Goal: Use online tool/utility: Utilize a website feature to perform a specific function

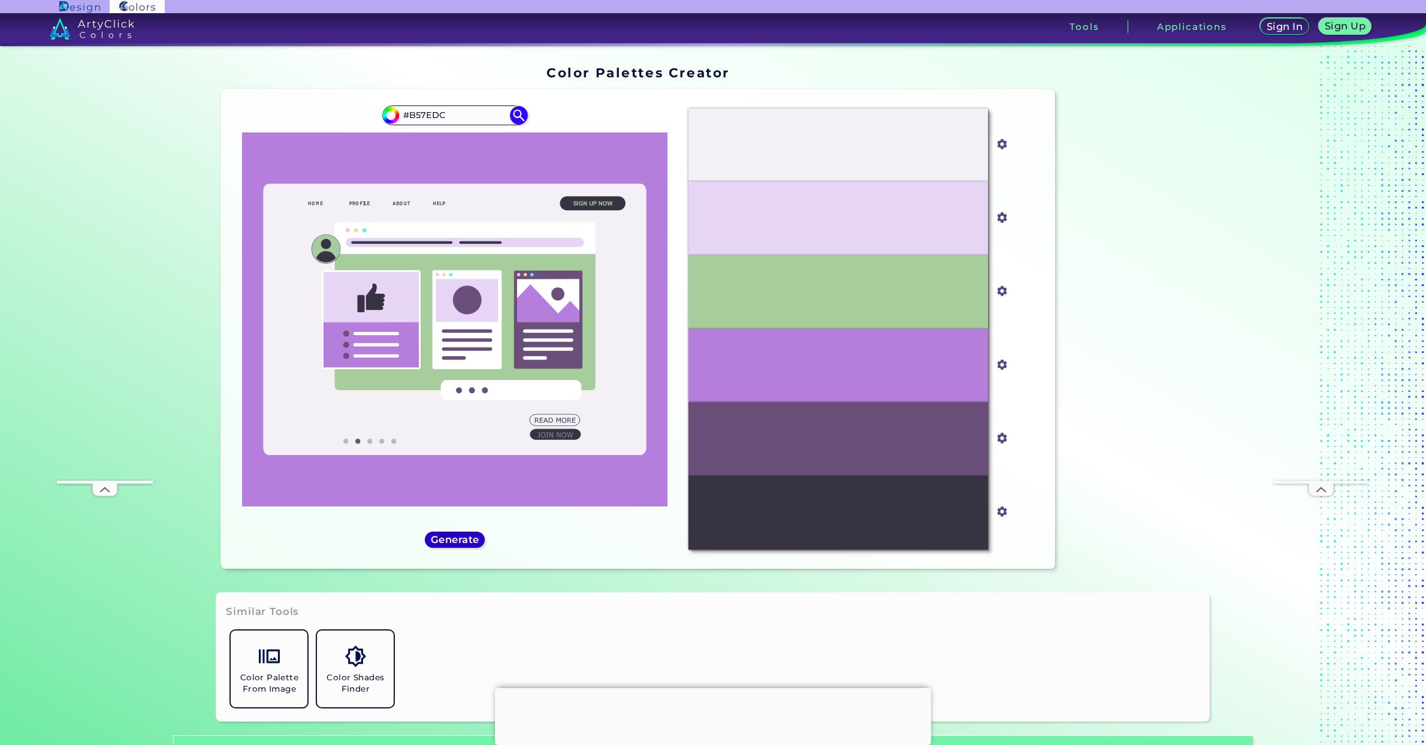
click at [460, 541] on h5 "Generate" at bounding box center [455, 539] width 44 height 9
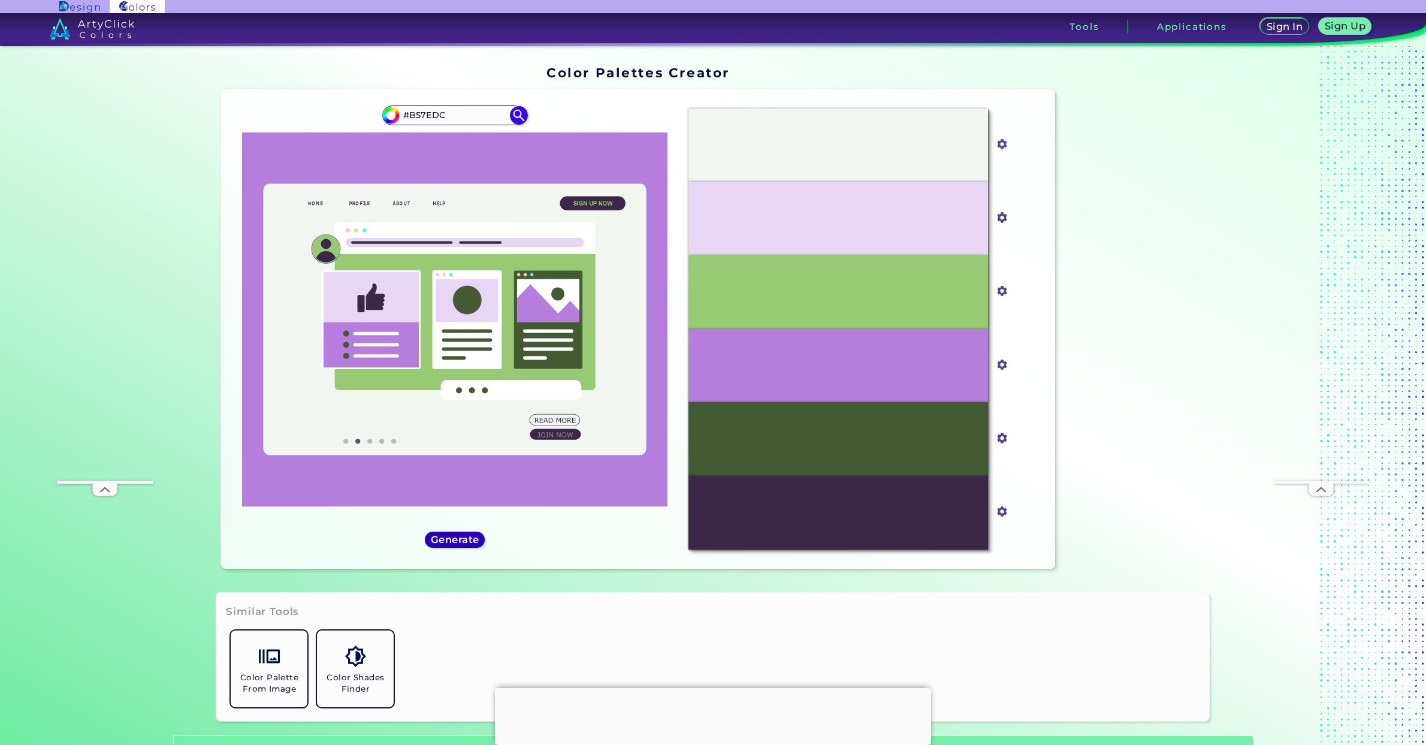
click at [460, 540] on h5 "Generate" at bounding box center [455, 539] width 45 height 9
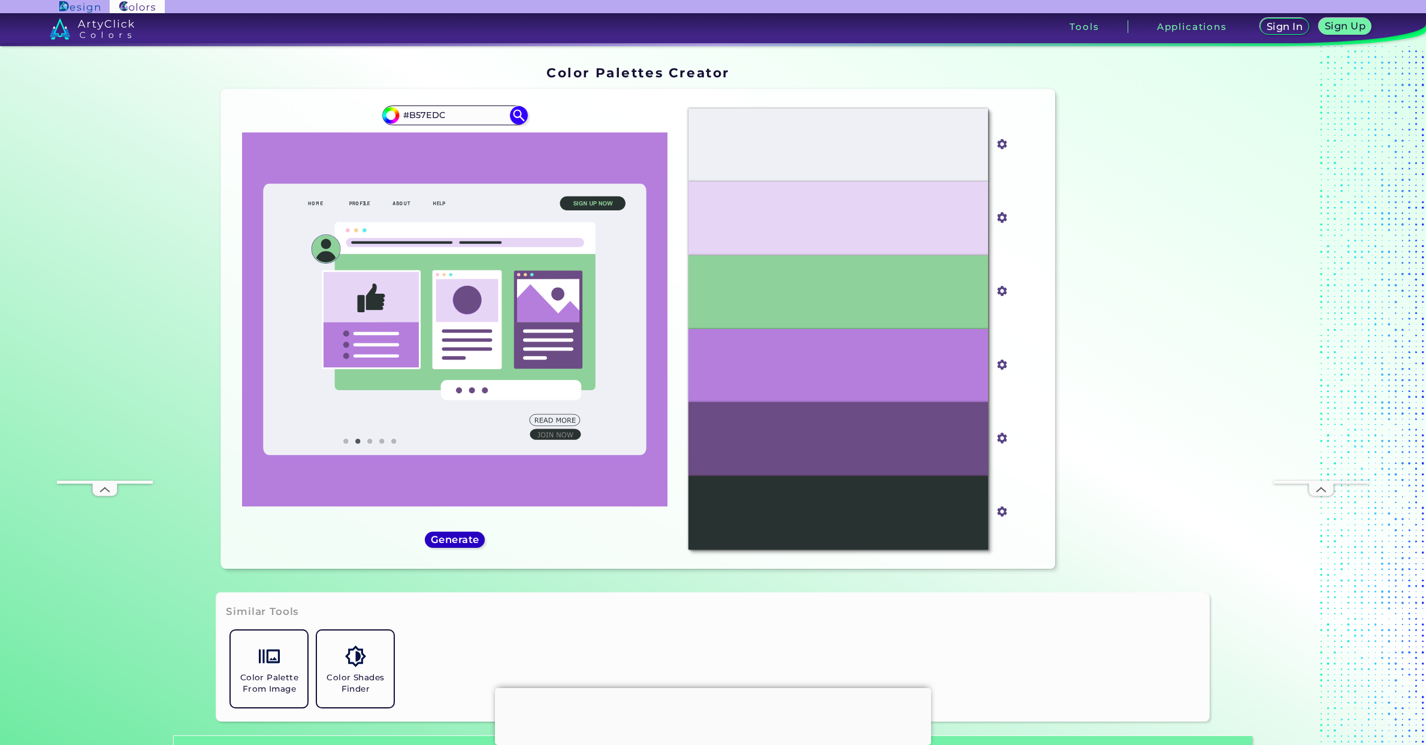
click at [460, 540] on h5 "Generate" at bounding box center [455, 539] width 46 height 9
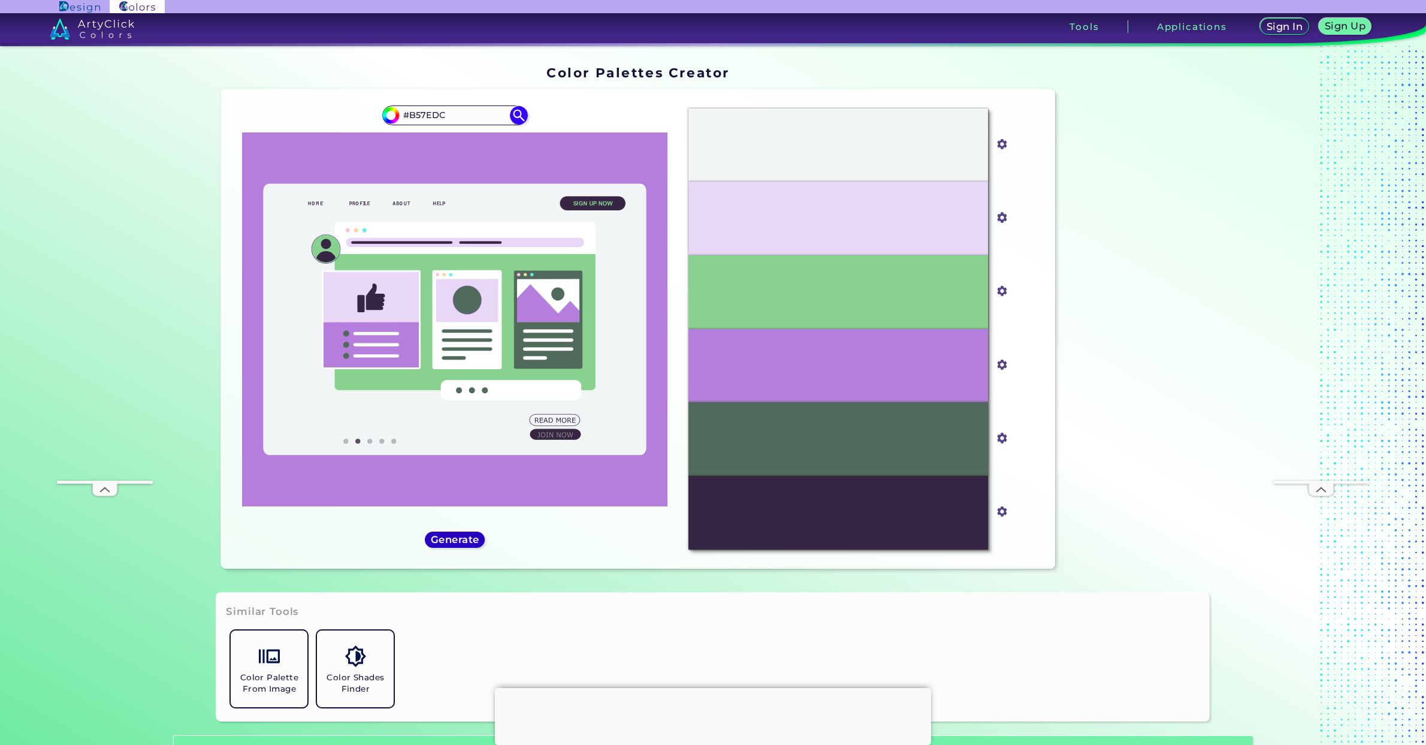
click at [460, 540] on h5 "Generate" at bounding box center [455, 539] width 44 height 9
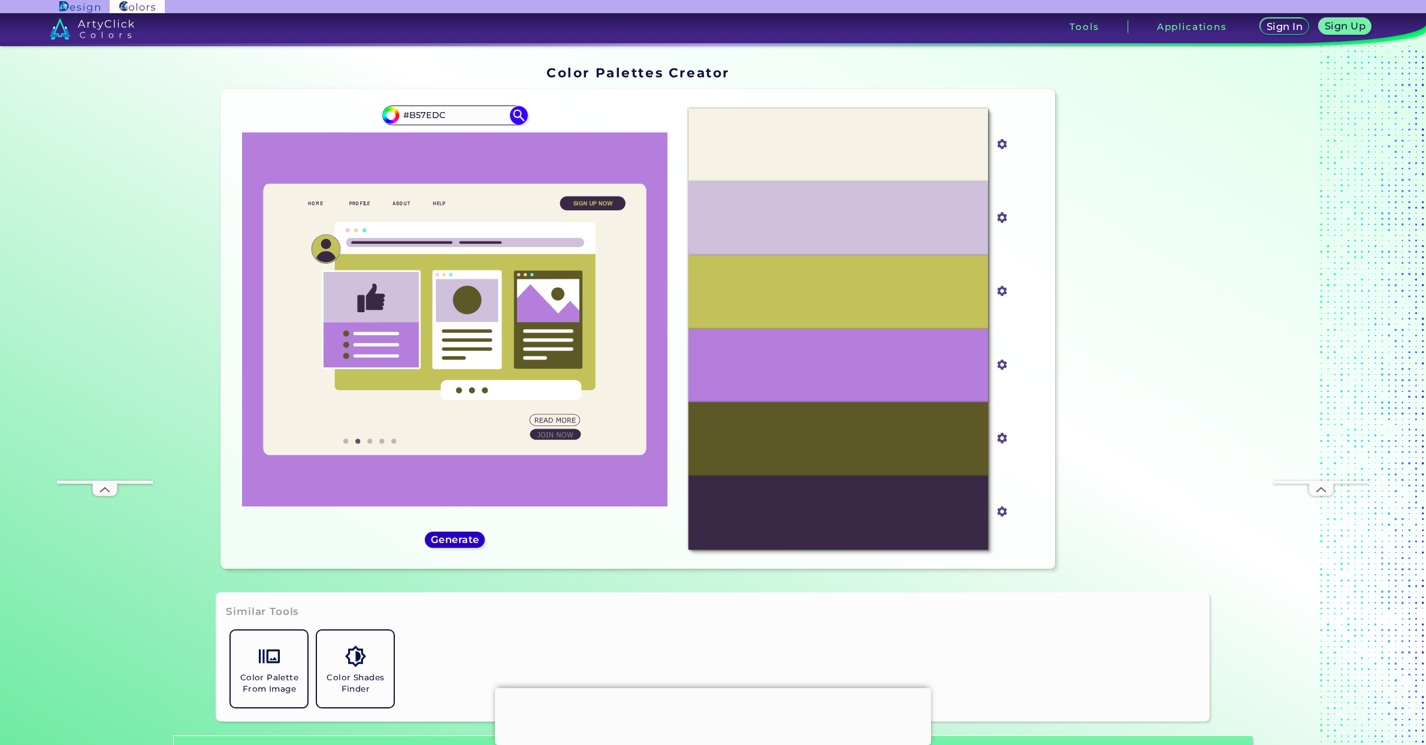
click at [460, 540] on h5 "Generate" at bounding box center [455, 540] width 46 height 10
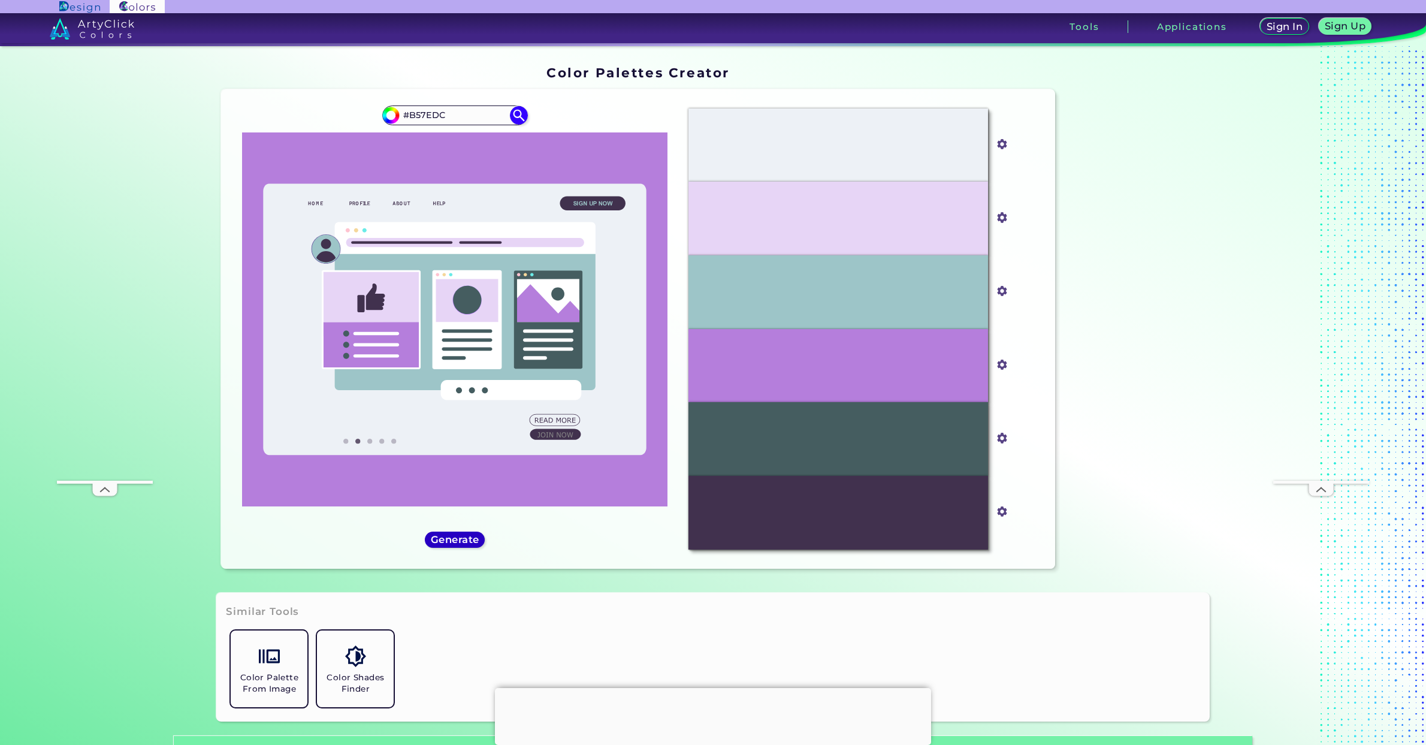
click at [460, 540] on h5 "Generate" at bounding box center [455, 539] width 44 height 9
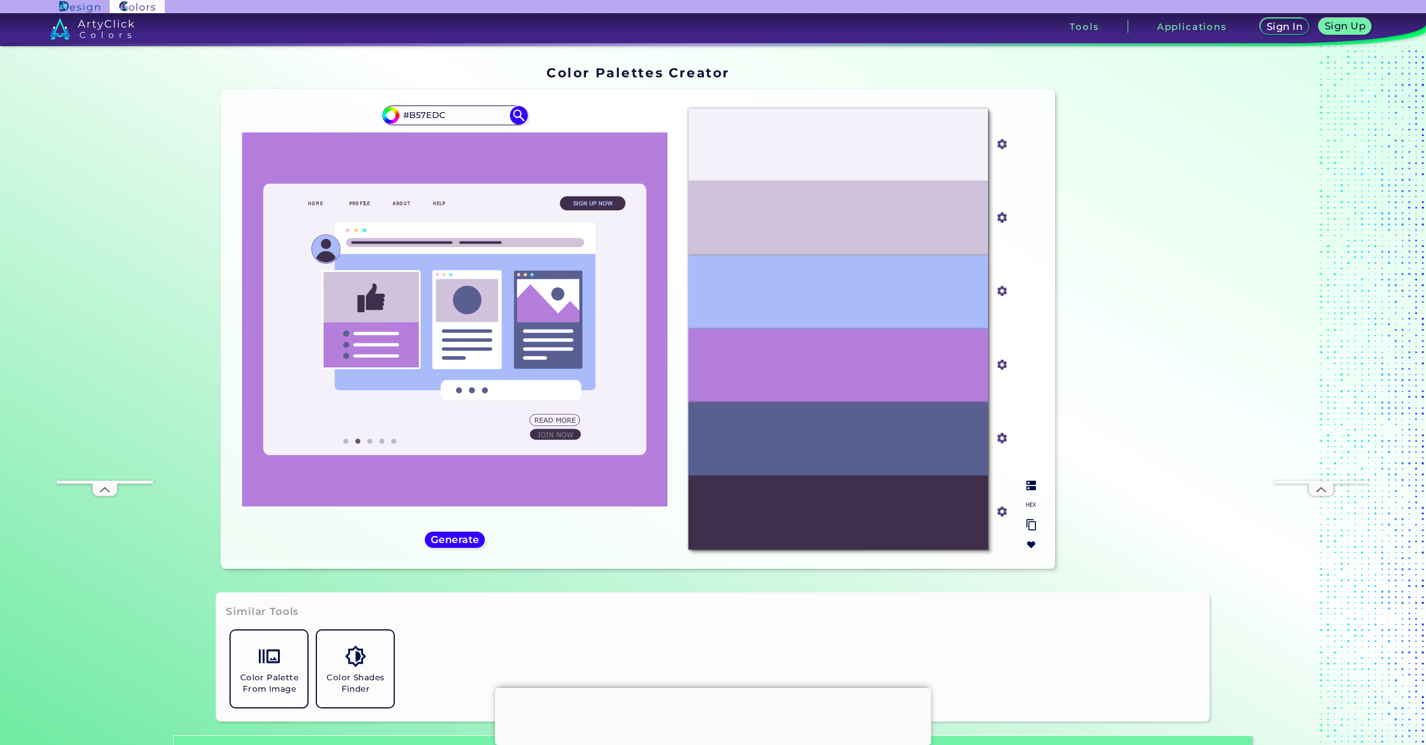
click at [930, 282] on div "#A9BBFA" at bounding box center [838, 292] width 300 height 74
click at [846, 277] on div "#A9BBFA" at bounding box center [838, 292] width 300 height 74
click at [998, 291] on input "#a9bbfa" at bounding box center [999, 289] width 15 height 15
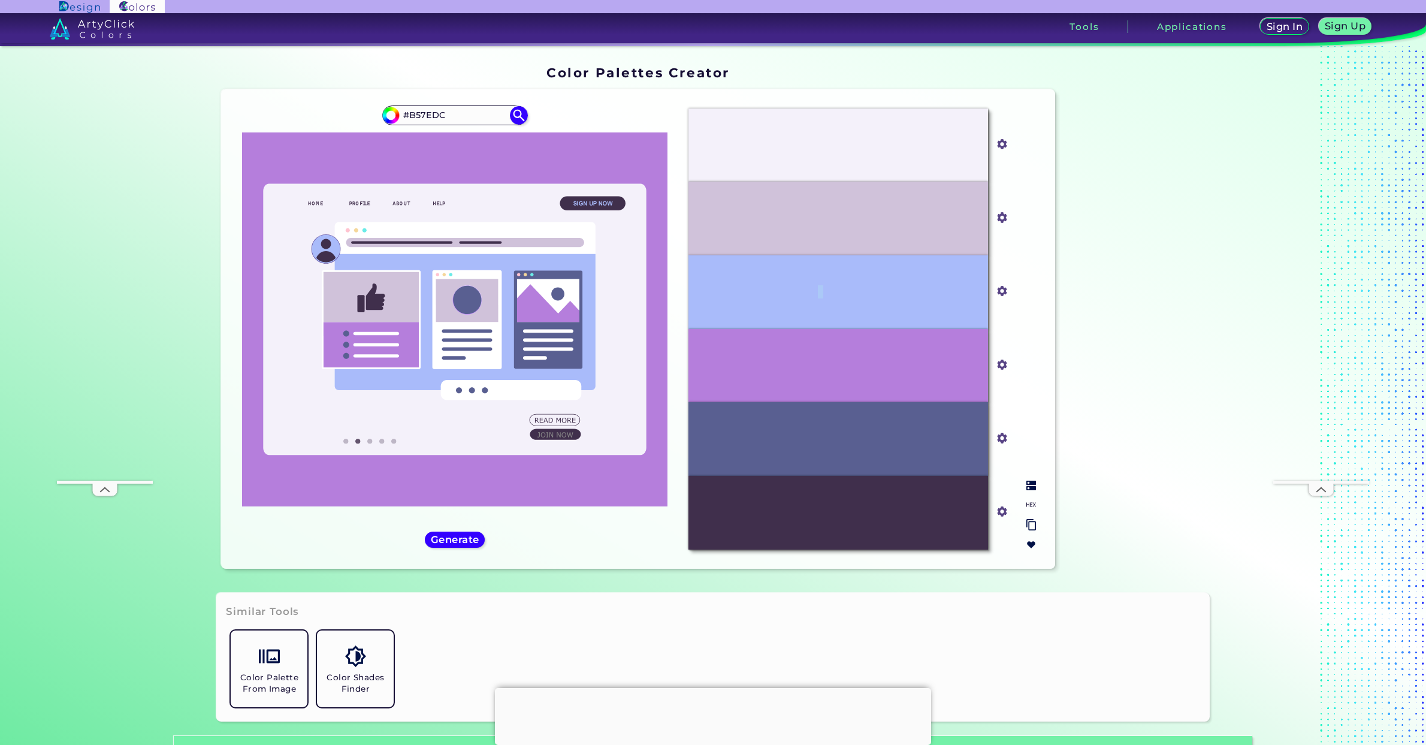
click at [1000, 143] on input "#f4f1fa" at bounding box center [999, 142] width 15 height 15
click at [476, 535] on h5 "Generate" at bounding box center [455, 539] width 45 height 9
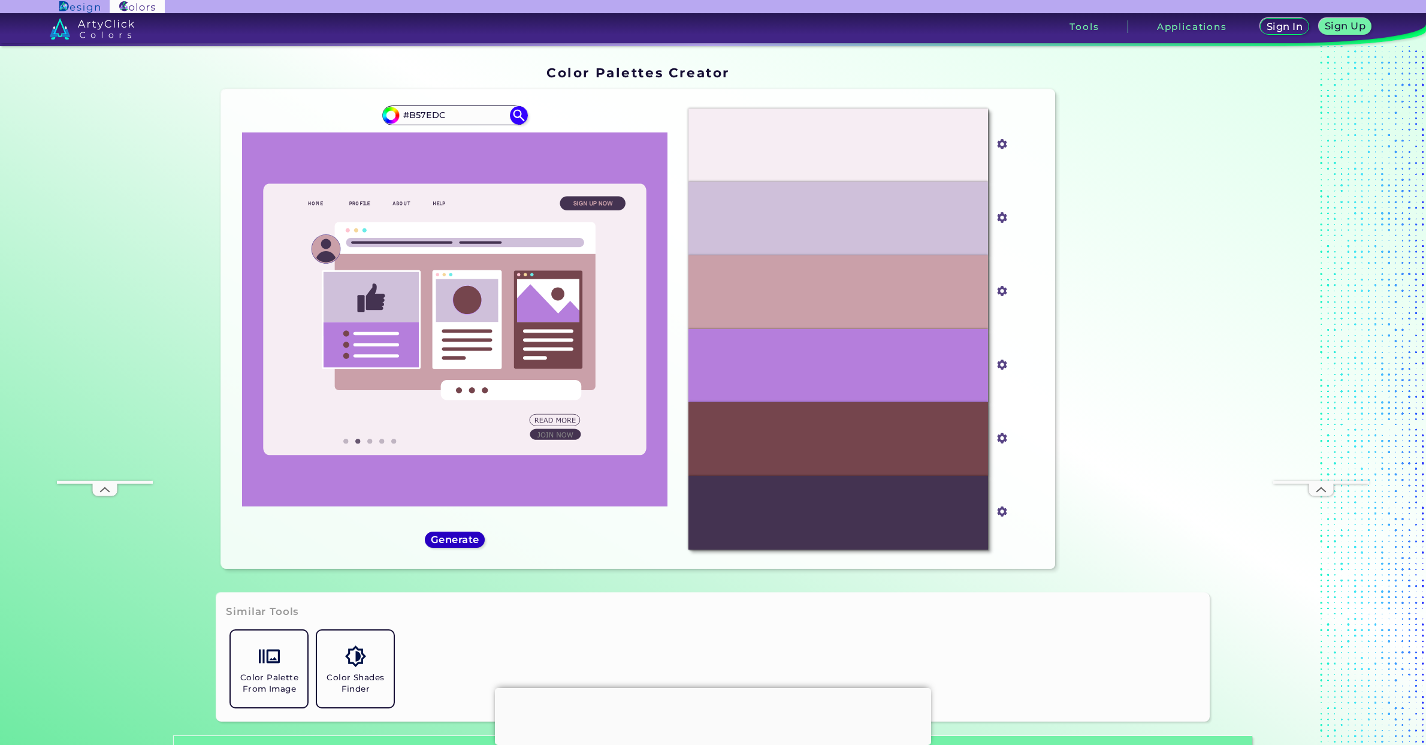
click at [455, 541] on h5 "Generate" at bounding box center [455, 539] width 44 height 9
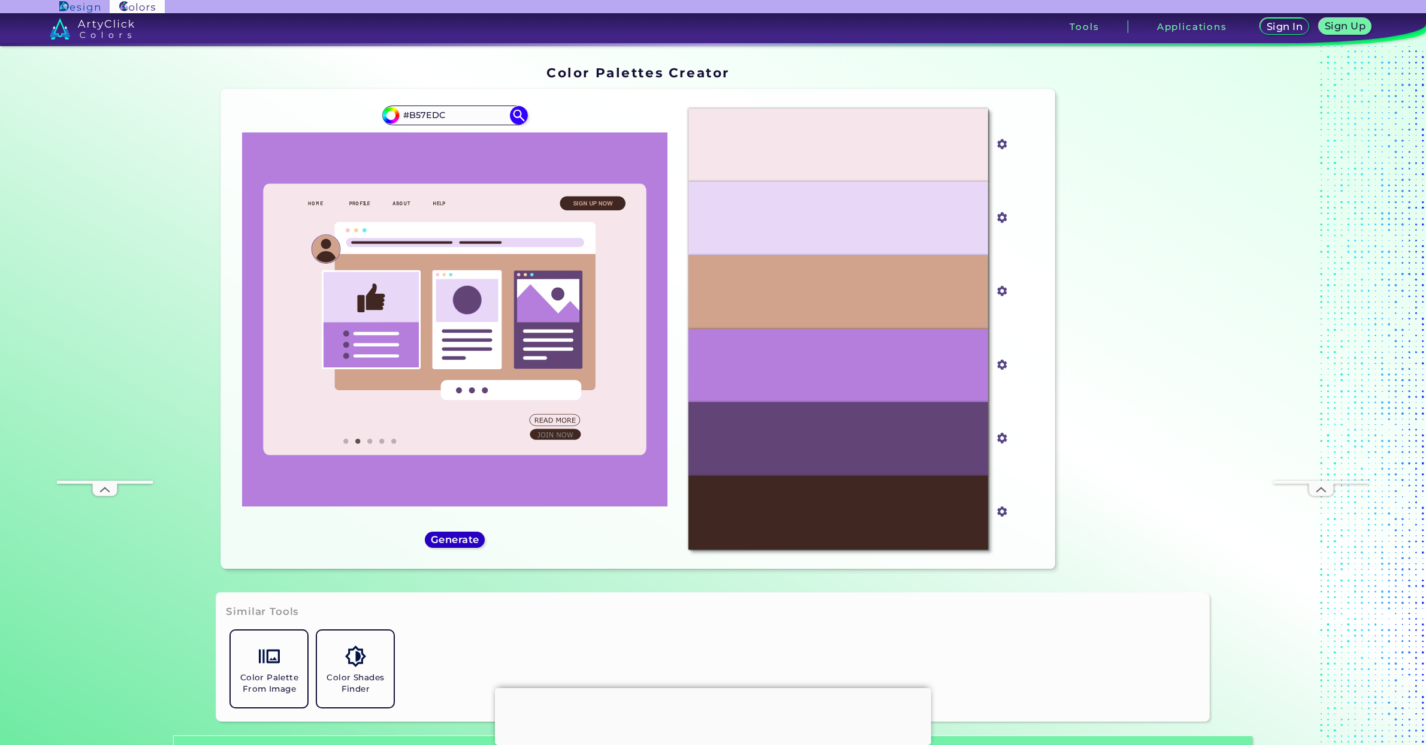
click at [454, 541] on h5 "Generate" at bounding box center [455, 539] width 44 height 9
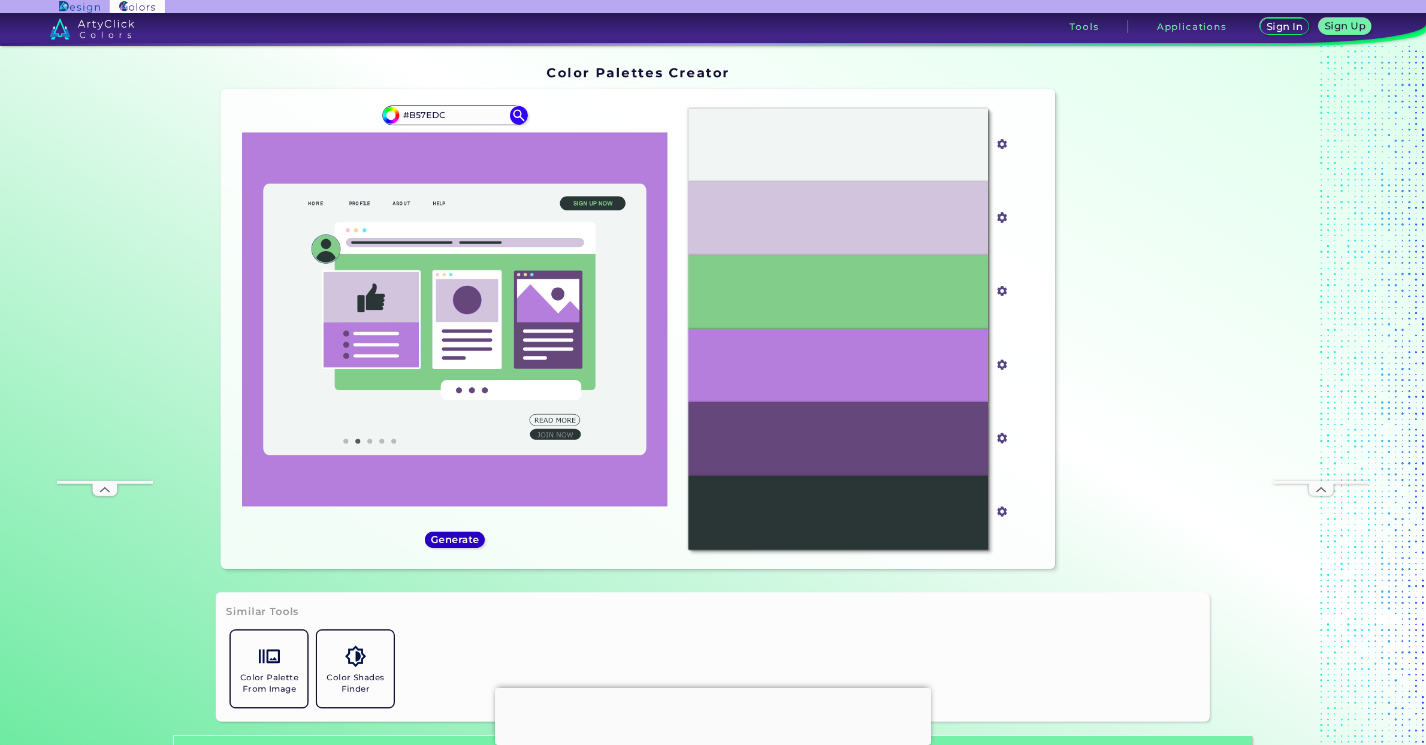
click at [466, 538] on h5 "Generate" at bounding box center [454, 540] width 47 height 10
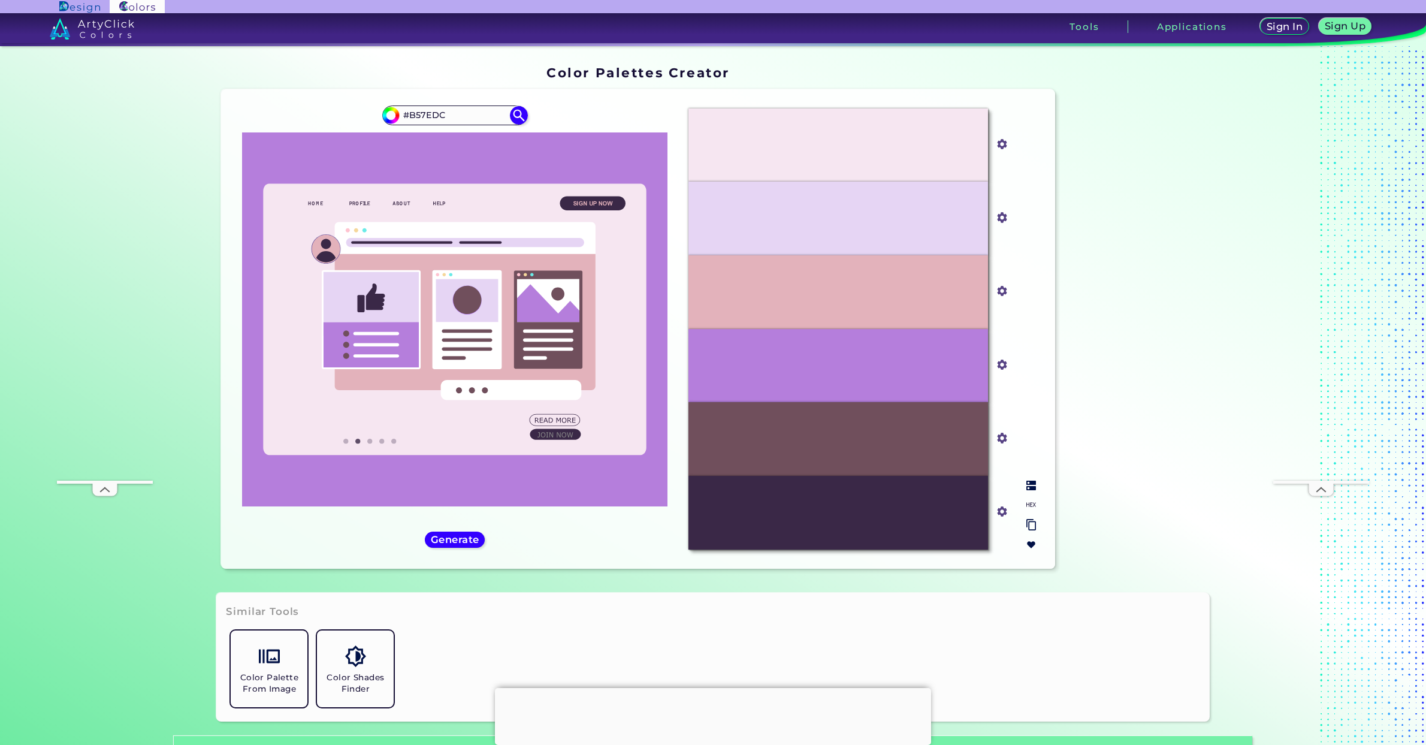
click at [1000, 510] on input "#3a2847" at bounding box center [999, 510] width 15 height 15
